Goal: Transaction & Acquisition: Purchase product/service

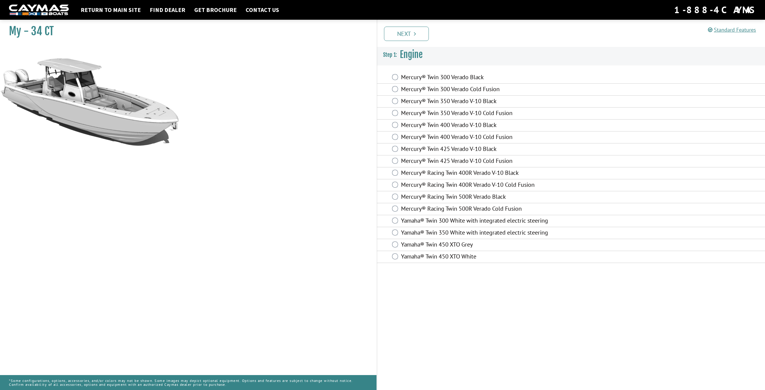
click at [399, 126] on div "Mercury® Twin 400 Verado V-10 Black" at bounding box center [571, 126] width 388 height 12
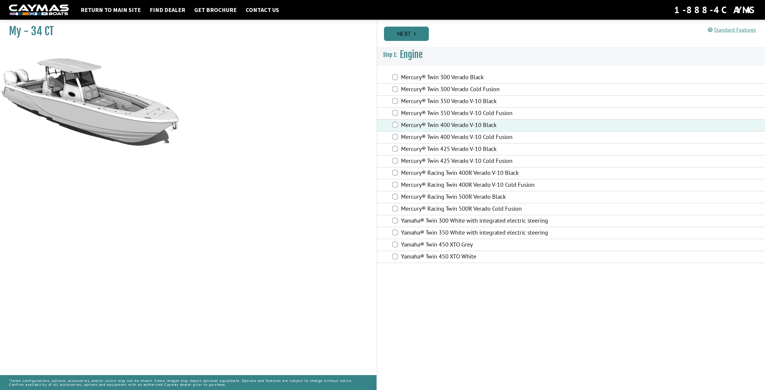
click at [412, 35] on link "Next" at bounding box center [406, 34] width 45 height 14
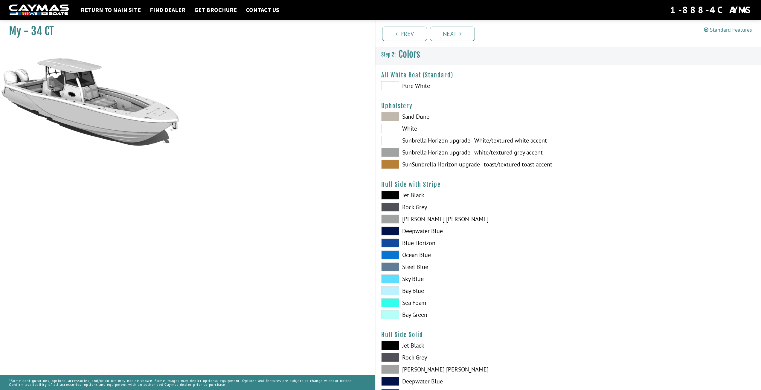
click at [394, 86] on span at bounding box center [390, 85] width 18 height 9
click at [394, 130] on span at bounding box center [390, 128] width 18 height 9
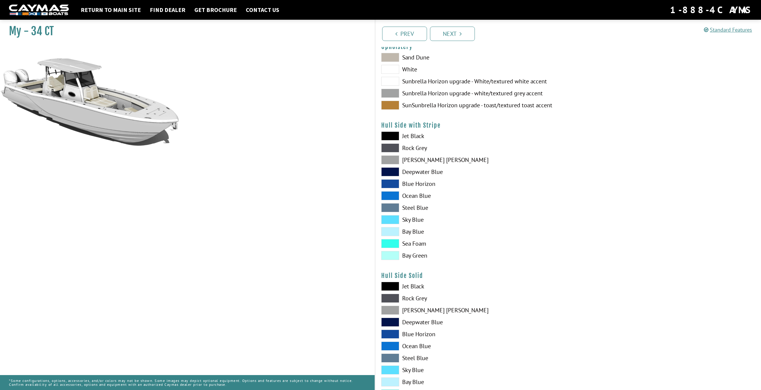
scroll to position [60, 0]
click at [395, 137] on span at bounding box center [390, 135] width 18 height 9
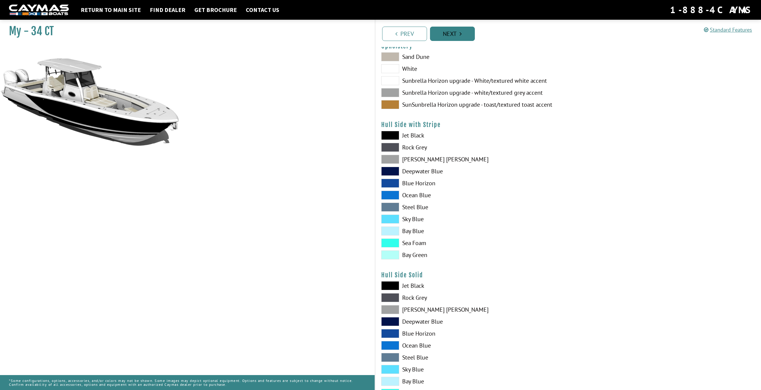
click at [451, 35] on link "Next" at bounding box center [452, 34] width 45 height 14
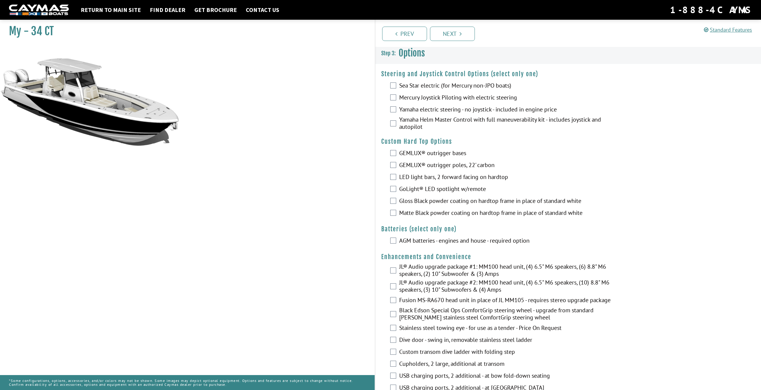
scroll to position [0, 0]
click at [217, 7] on link "Get Brochure" at bounding box center [215, 10] width 48 height 8
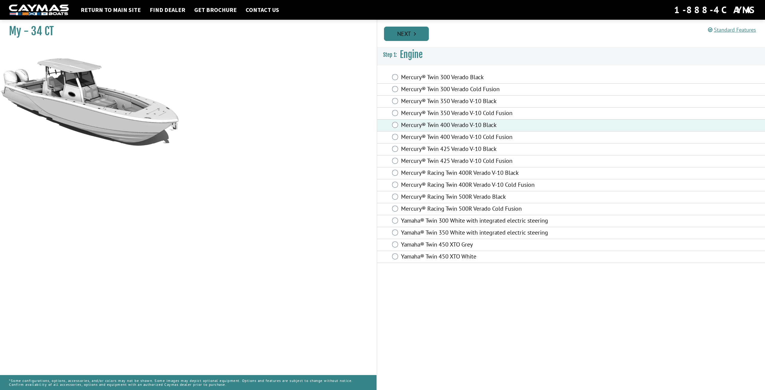
click at [420, 34] on link "Next" at bounding box center [406, 34] width 45 height 14
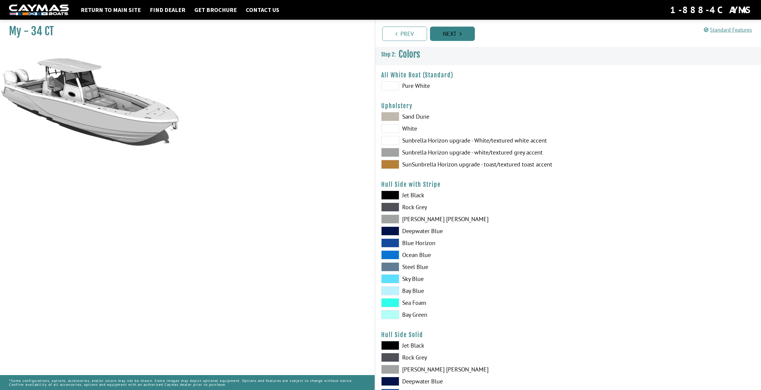
click at [456, 34] on link "Next" at bounding box center [452, 34] width 45 height 14
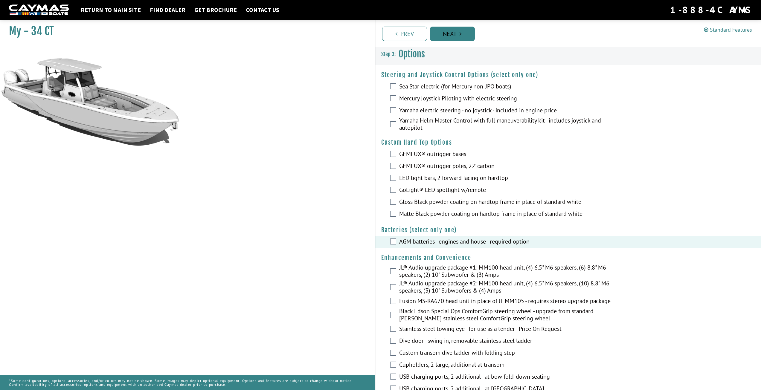
click at [461, 38] on link "Next" at bounding box center [452, 34] width 45 height 14
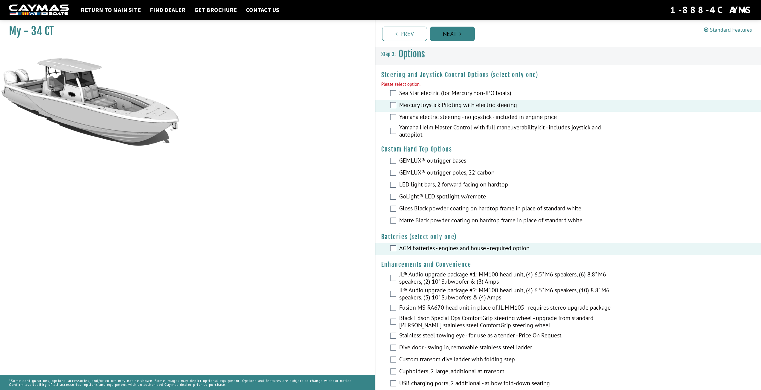
click at [453, 31] on link "Next" at bounding box center [452, 34] width 45 height 14
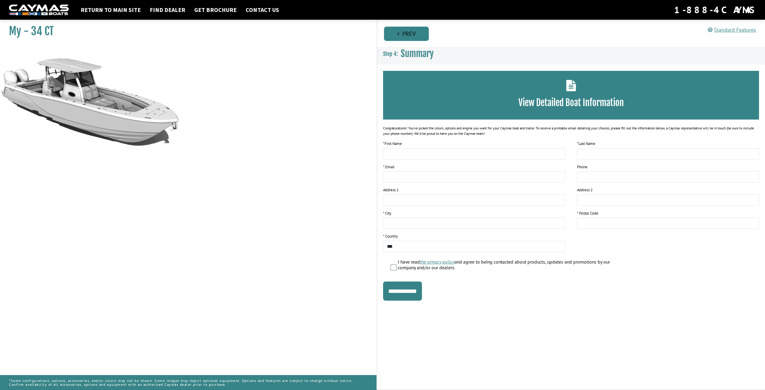
click at [398, 38] on link "Prev" at bounding box center [406, 34] width 45 height 14
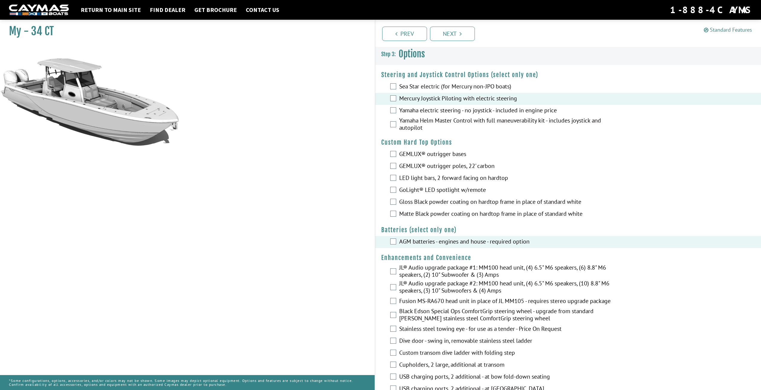
click at [726, 30] on link "Standard Features" at bounding box center [728, 29] width 48 height 7
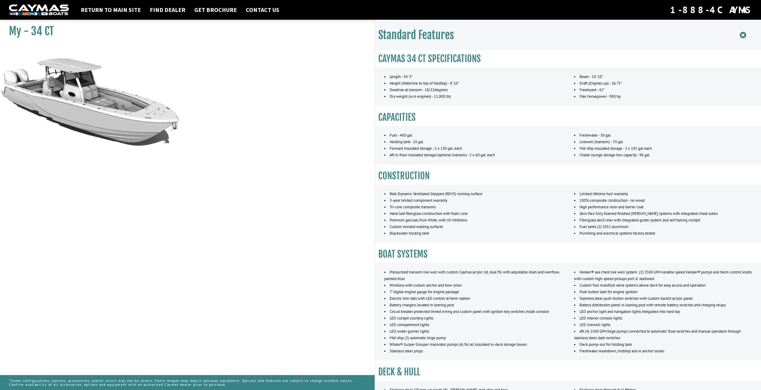
click at [741, 34] on icon at bounding box center [743, 34] width 6 height 7
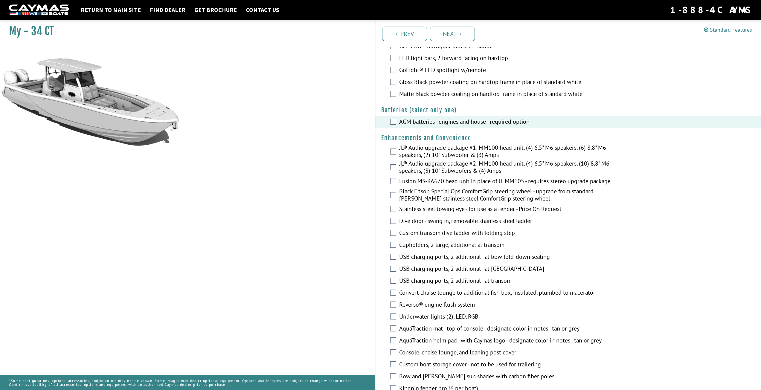
scroll to position [120, 0]
click at [395, 171] on div "JL® Audio upgrade package #2: MM100 head unit, (4) 6.5" M6 speakers, (10) 8.8" …" at bounding box center [568, 168] width 386 height 16
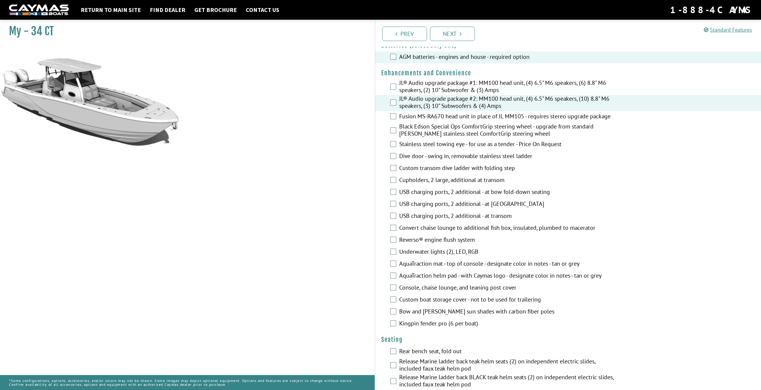
scroll to position [0, 0]
